Goal: Task Accomplishment & Management: Use online tool/utility

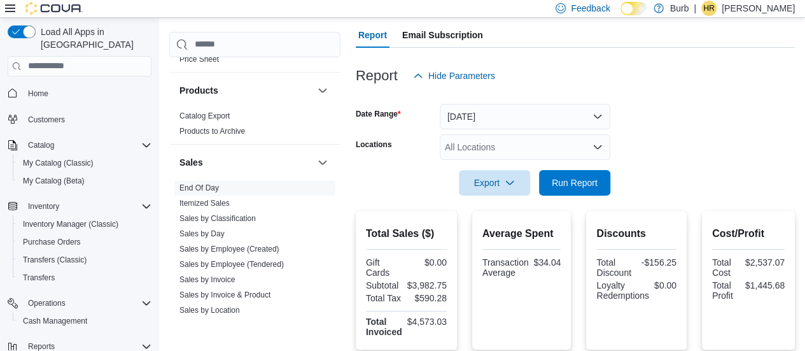
scroll to position [65, 0]
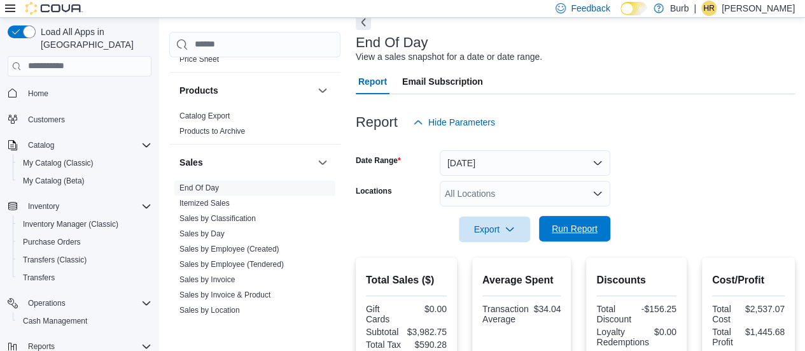
click at [565, 228] on span "Run Report" at bounding box center [575, 228] width 46 height 13
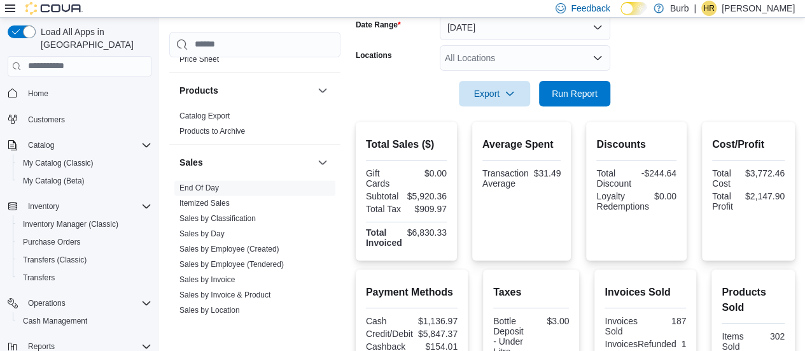
scroll to position [167, 0]
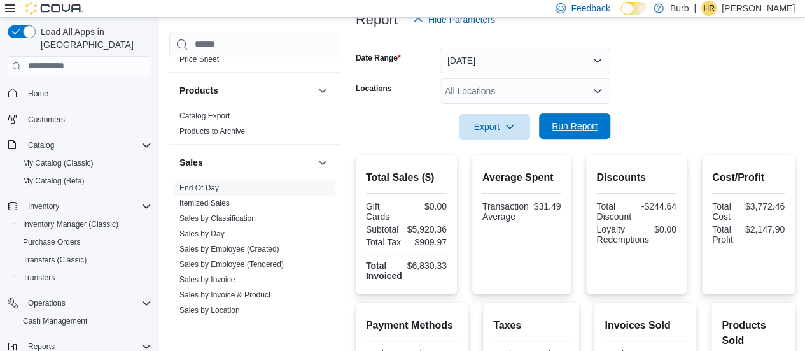
click at [576, 125] on span "Run Report" at bounding box center [575, 126] width 46 height 13
click at [597, 115] on span "Run Report" at bounding box center [575, 125] width 56 height 25
click at [493, 91] on div "All Locations" at bounding box center [525, 90] width 171 height 25
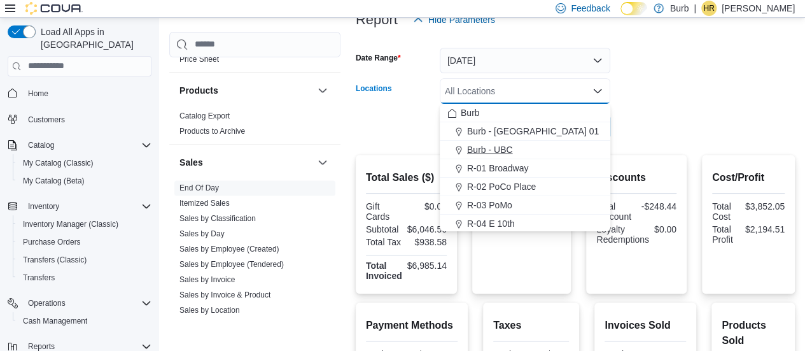
click at [491, 147] on span "Burb - UBC" at bounding box center [490, 149] width 46 height 13
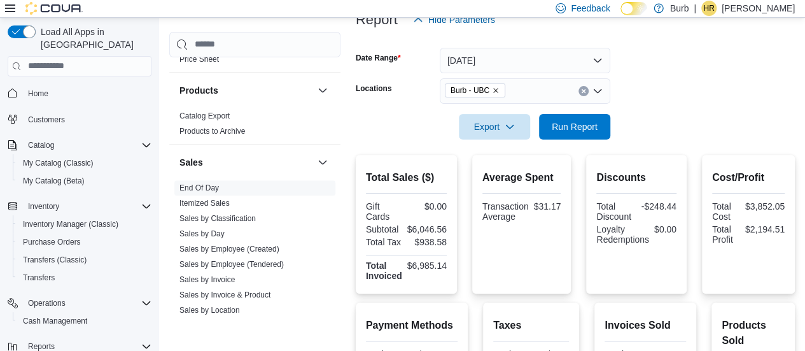
click at [683, 156] on div "Discounts Total Discount -$248.44 Loyalty Redemptions $0.00" at bounding box center [636, 224] width 101 height 139
click at [576, 117] on span "Run Report" at bounding box center [575, 125] width 56 height 25
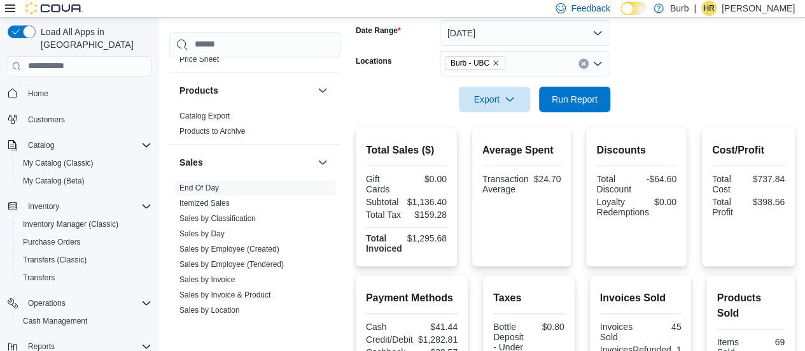
scroll to position [201, 0]
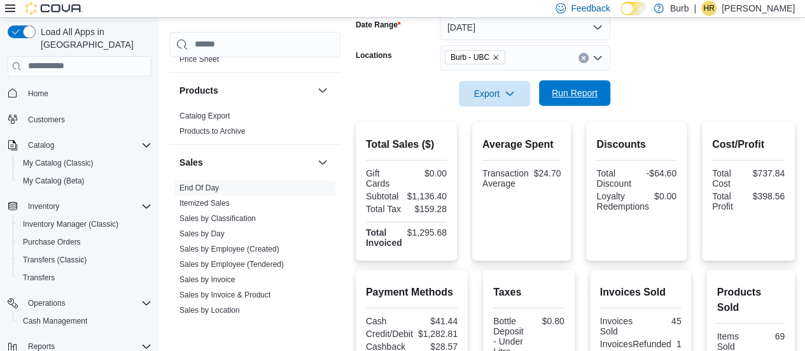
click at [587, 97] on span "Run Report" at bounding box center [575, 93] width 46 height 13
click at [588, 57] on button "Clear input" at bounding box center [584, 58] width 10 height 10
click at [660, 96] on form "Date Range [DATE] Locations All Locations Export Run Report" at bounding box center [575, 52] width 439 height 107
click at [562, 96] on span "Run Report" at bounding box center [575, 93] width 46 height 13
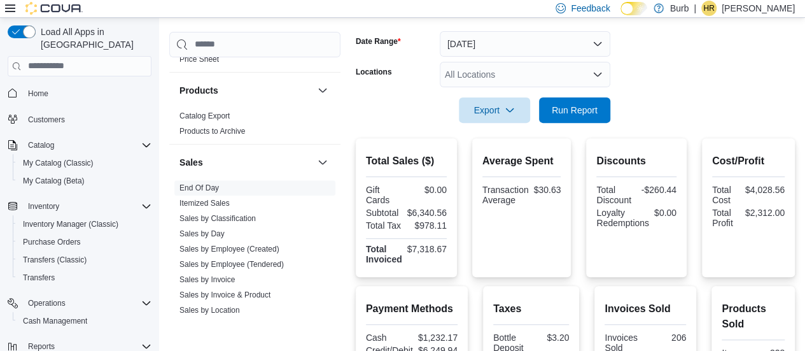
scroll to position [57, 0]
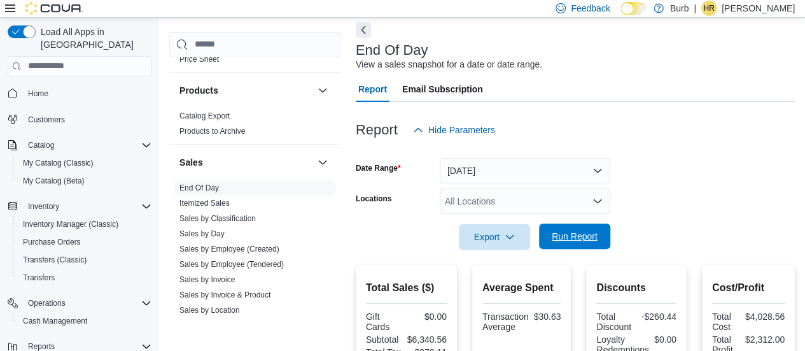
click at [578, 240] on span "Run Report" at bounding box center [575, 236] width 46 height 13
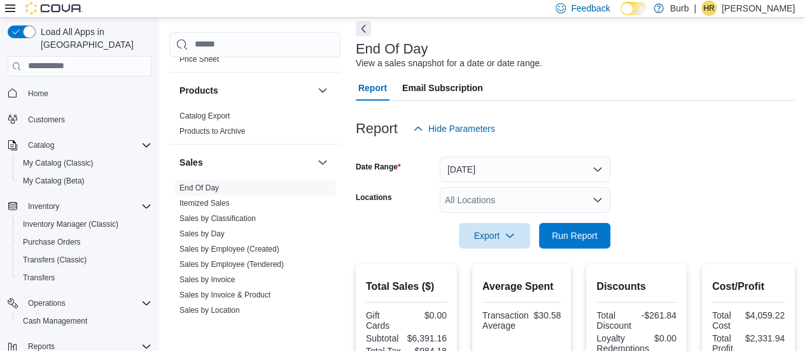
scroll to position [0, 0]
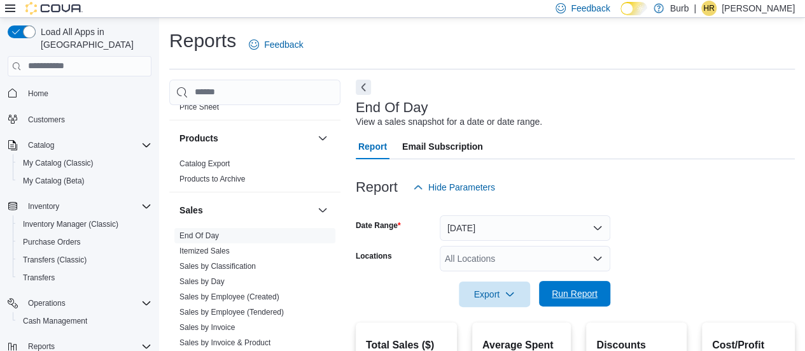
click at [582, 297] on span "Run Report" at bounding box center [575, 293] width 46 height 13
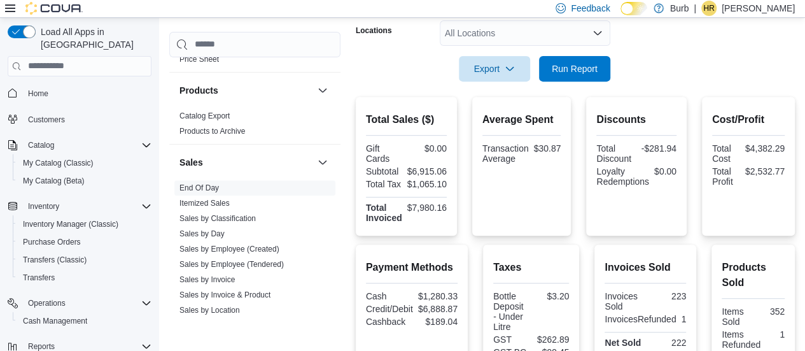
scroll to position [227, 0]
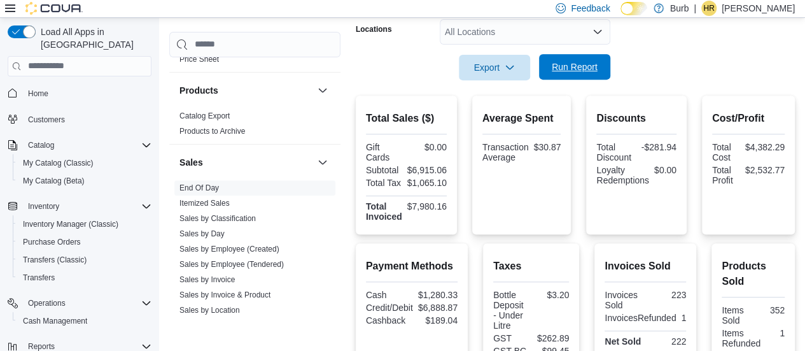
click at [583, 55] on span "Run Report" at bounding box center [575, 66] width 56 height 25
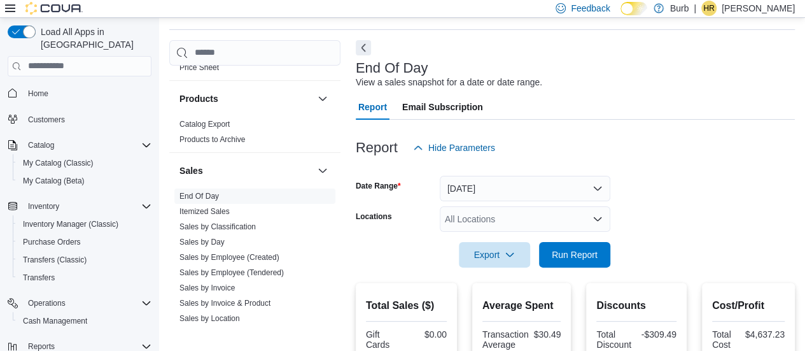
scroll to position [56, 0]
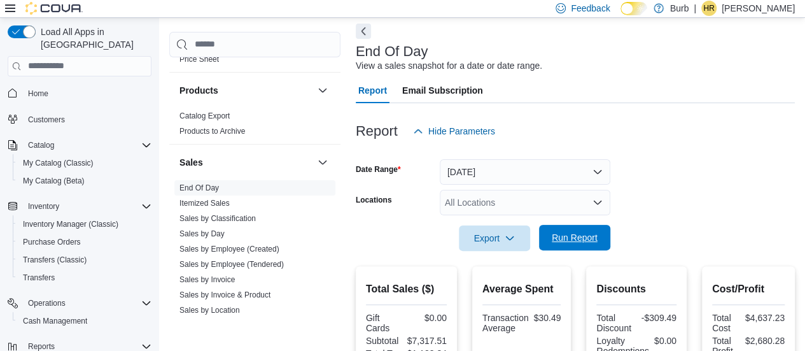
click at [585, 243] on span "Run Report" at bounding box center [575, 237] width 46 height 13
click at [597, 229] on span "Run Report" at bounding box center [575, 237] width 56 height 25
click at [576, 242] on span "Run Report" at bounding box center [575, 237] width 46 height 13
click at [558, 235] on span "Run Report" at bounding box center [575, 237] width 46 height 13
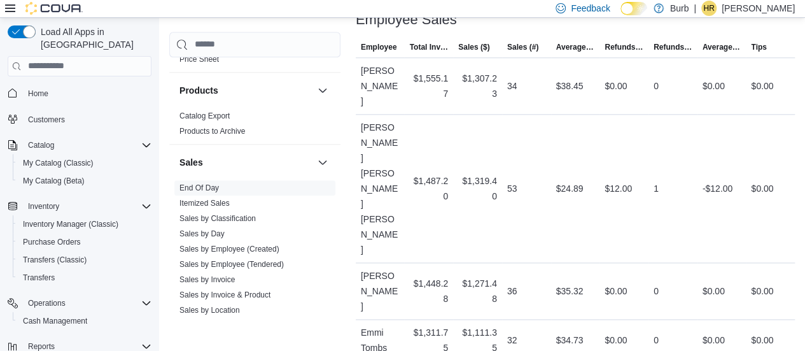
scroll to position [725, 0]
